Goal: Information Seeking & Learning: Learn about a topic

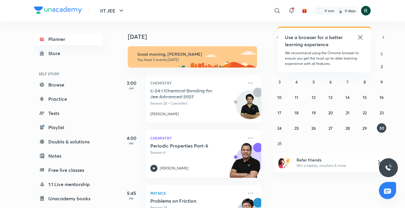
click at [224, 37] on icon at bounding box center [360, 37] width 4 height 4
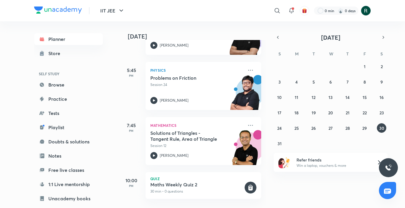
scroll to position [128, 0]
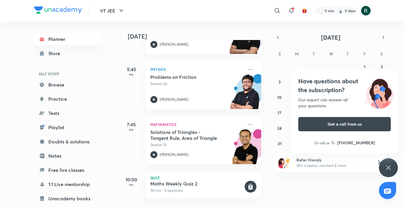
click at [224, 165] on div "Have questions about the subscription? Our expert can answer all your questions…" at bounding box center [388, 167] width 19 height 19
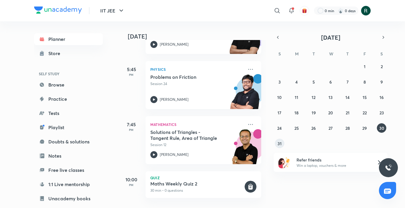
click at [224, 146] on abbr "31" at bounding box center [279, 144] width 4 height 6
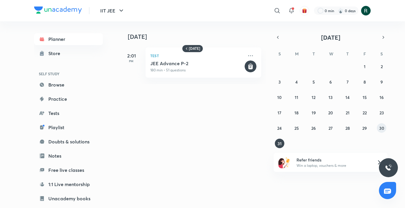
click at [224, 128] on button "30" at bounding box center [381, 127] width 9 height 9
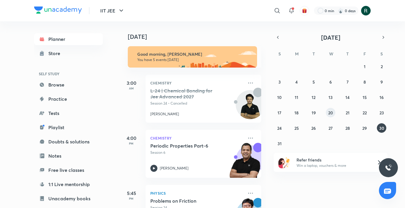
click at [224, 113] on abbr "20" at bounding box center [330, 113] width 5 height 6
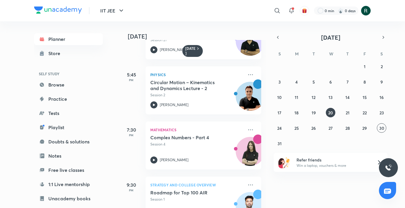
scroll to position [117, 0]
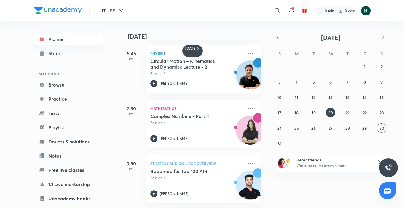
click at [211, 120] on p "Session 4" at bounding box center [196, 122] width 93 height 5
